Goal: Navigation & Orientation: Find specific page/section

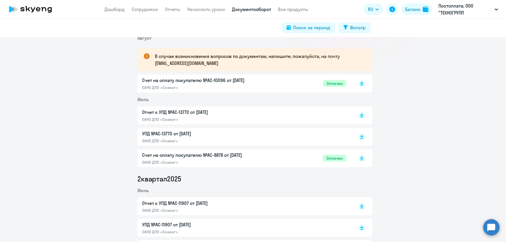
scroll to position [132, 0]
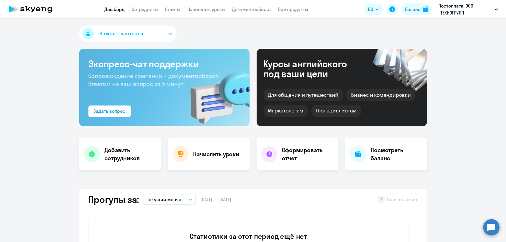
select select "30"
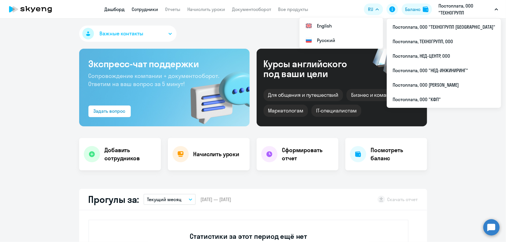
click at [146, 10] on link "Сотрудники" at bounding box center [145, 9] width 26 height 6
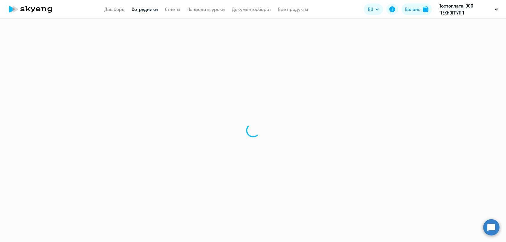
select select "30"
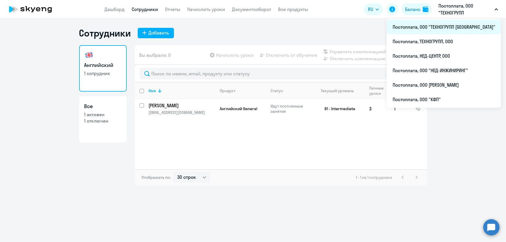
click at [445, 28] on li "Постоплата, ООО "ТЕХНОГРУПП [GEOGRAPHIC_DATA]"" at bounding box center [444, 27] width 114 height 15
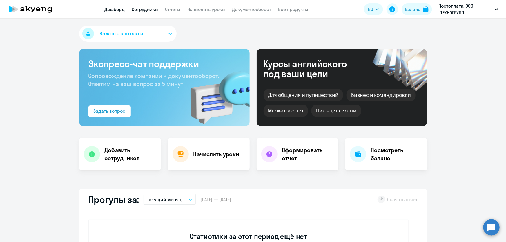
select select "30"
click at [263, 8] on link "Документооборот" at bounding box center [251, 9] width 39 height 6
